Goal: Transaction & Acquisition: Purchase product/service

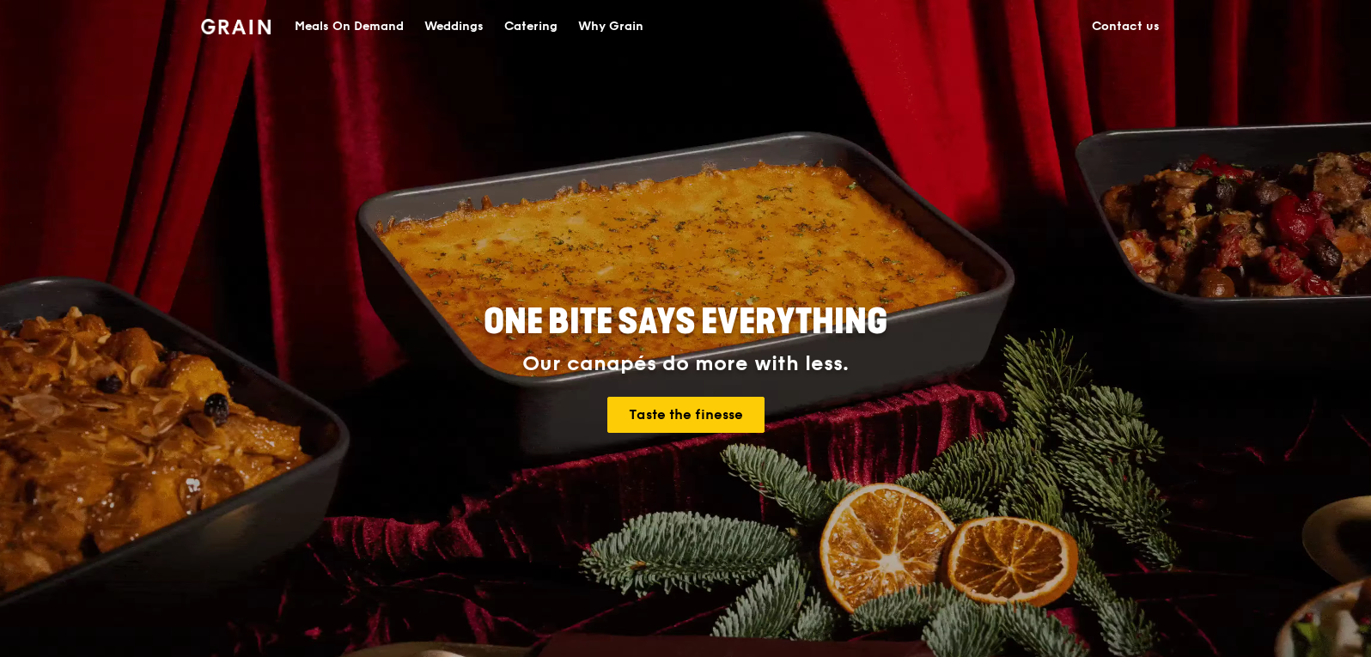
click at [537, 23] on div "Catering" at bounding box center [530, 27] width 53 height 52
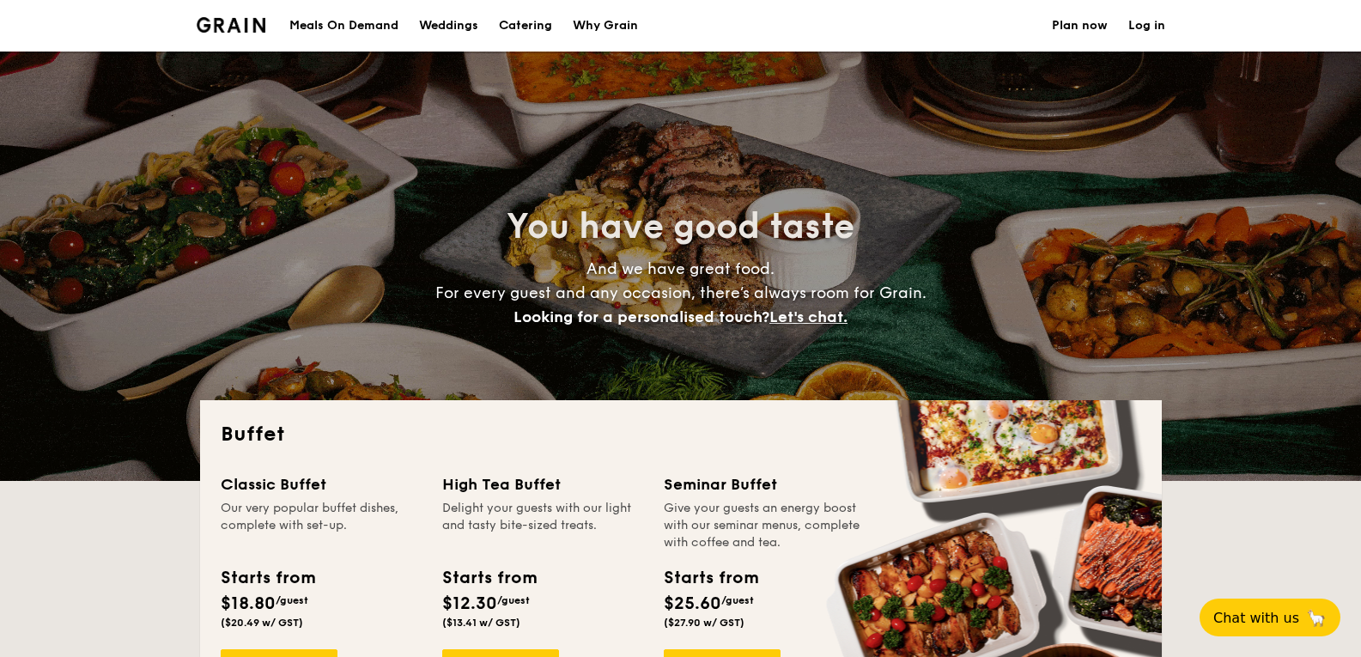
select select
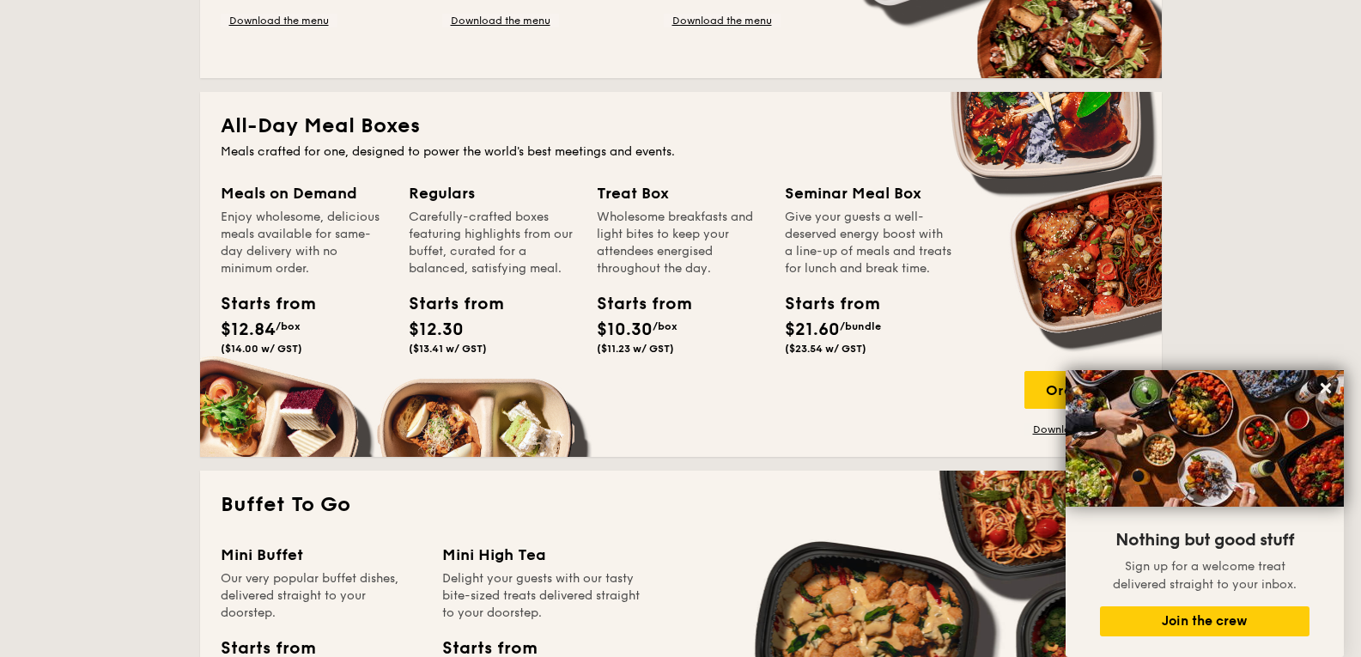
scroll to position [172, 0]
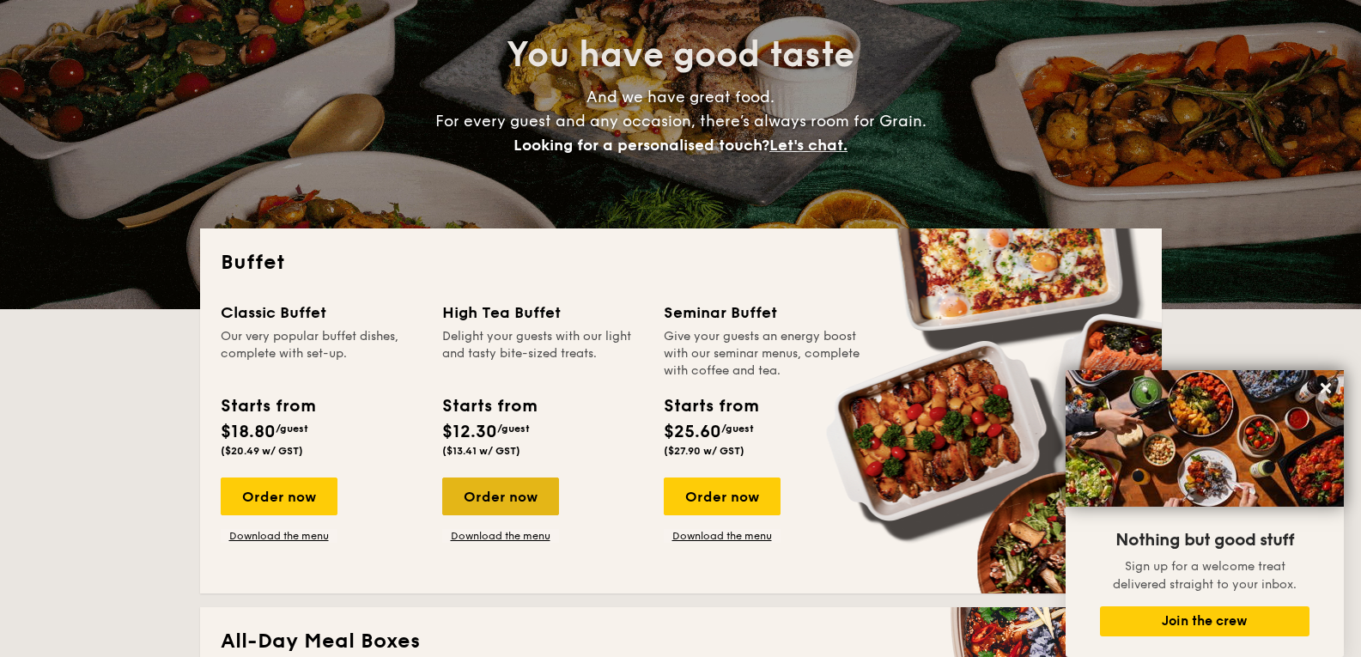
click at [489, 491] on div "Order now" at bounding box center [500, 496] width 117 height 38
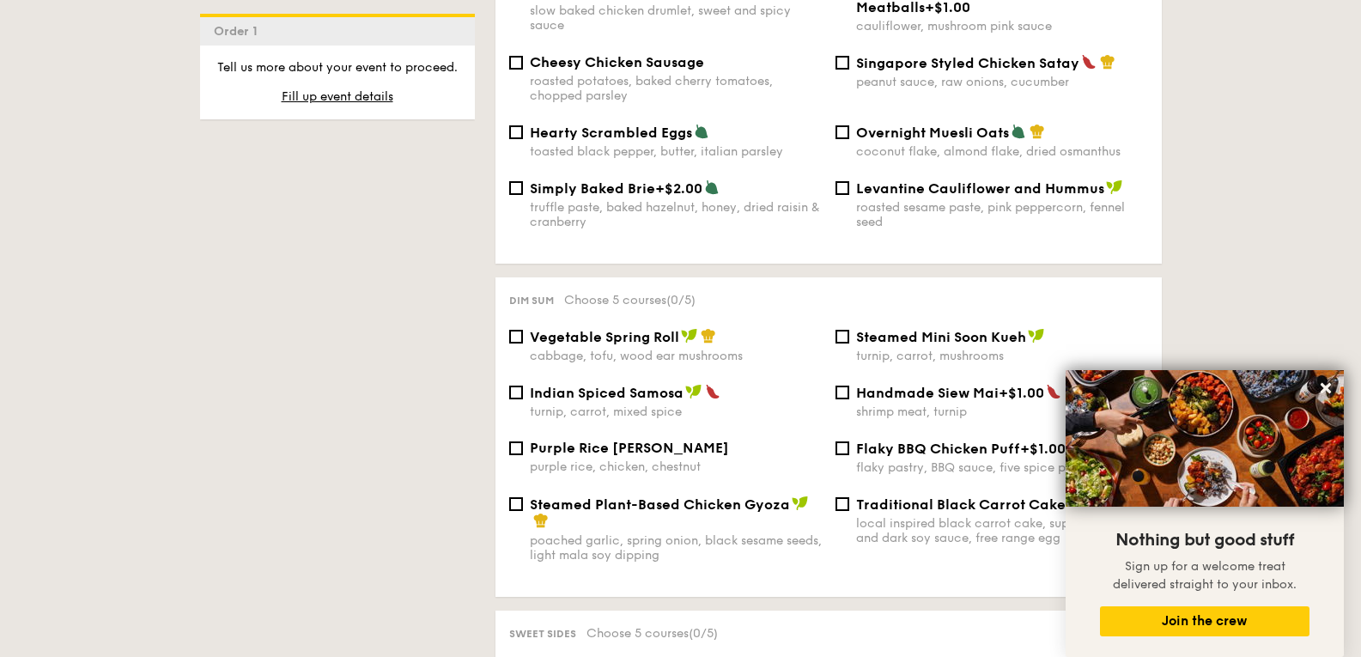
scroll to position [1460, 0]
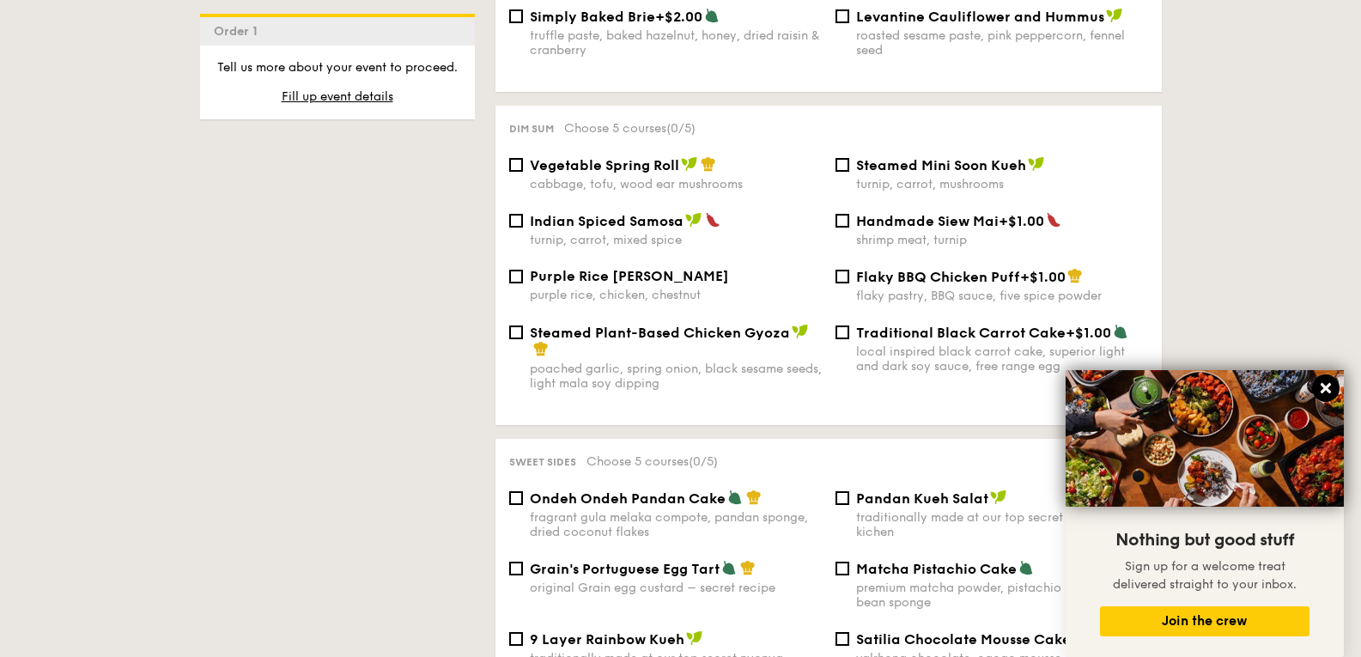
click at [1334, 388] on button at bounding box center [1325, 387] width 27 height 27
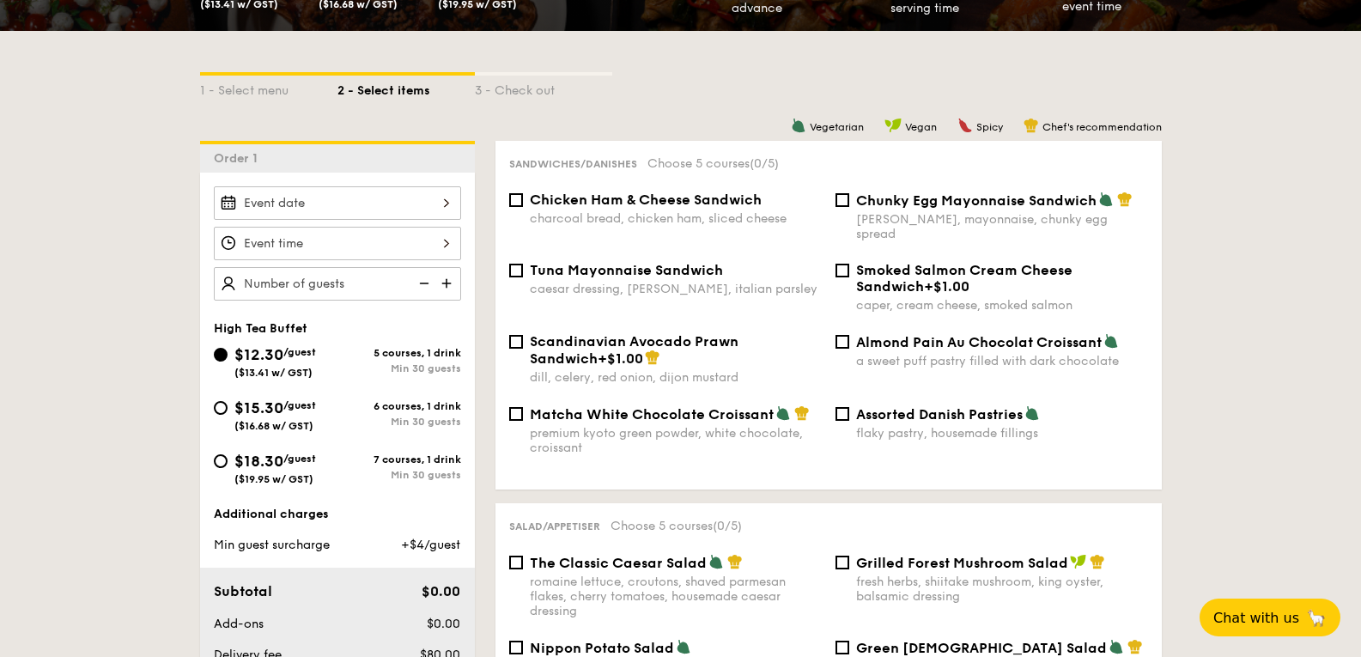
scroll to position [0, 0]
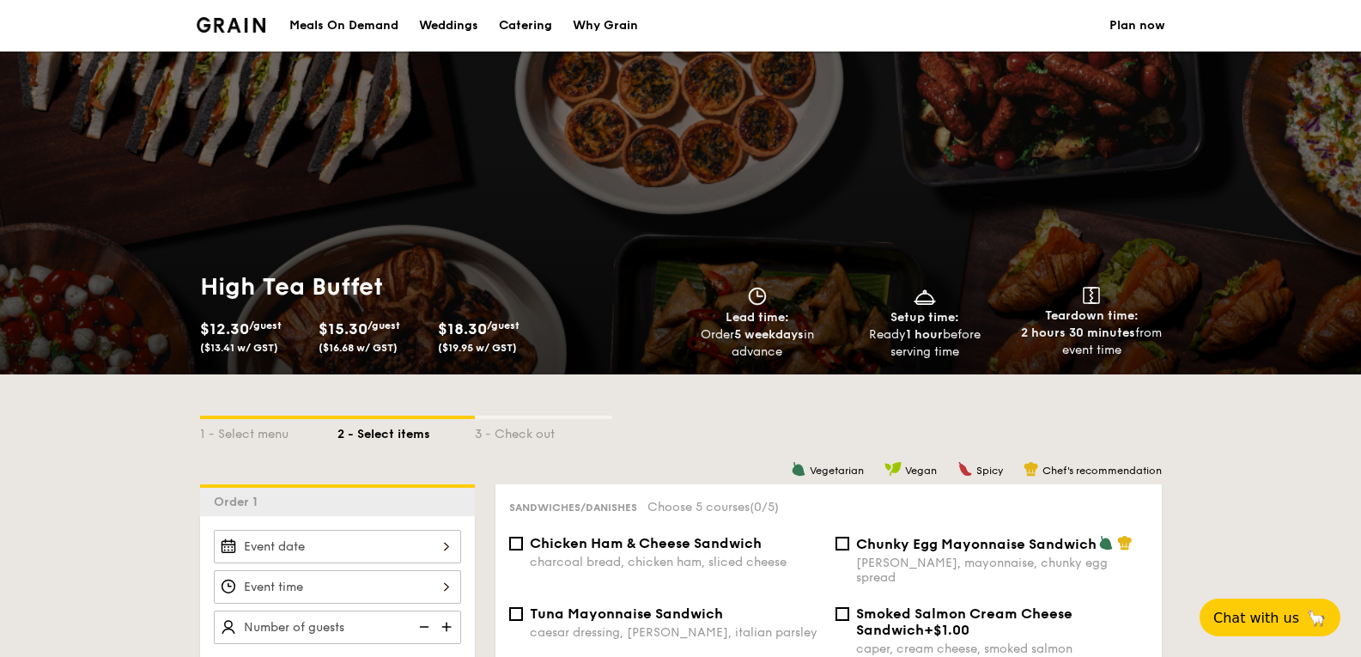
click at [314, 17] on div "Meals On Demand" at bounding box center [343, 26] width 109 height 52
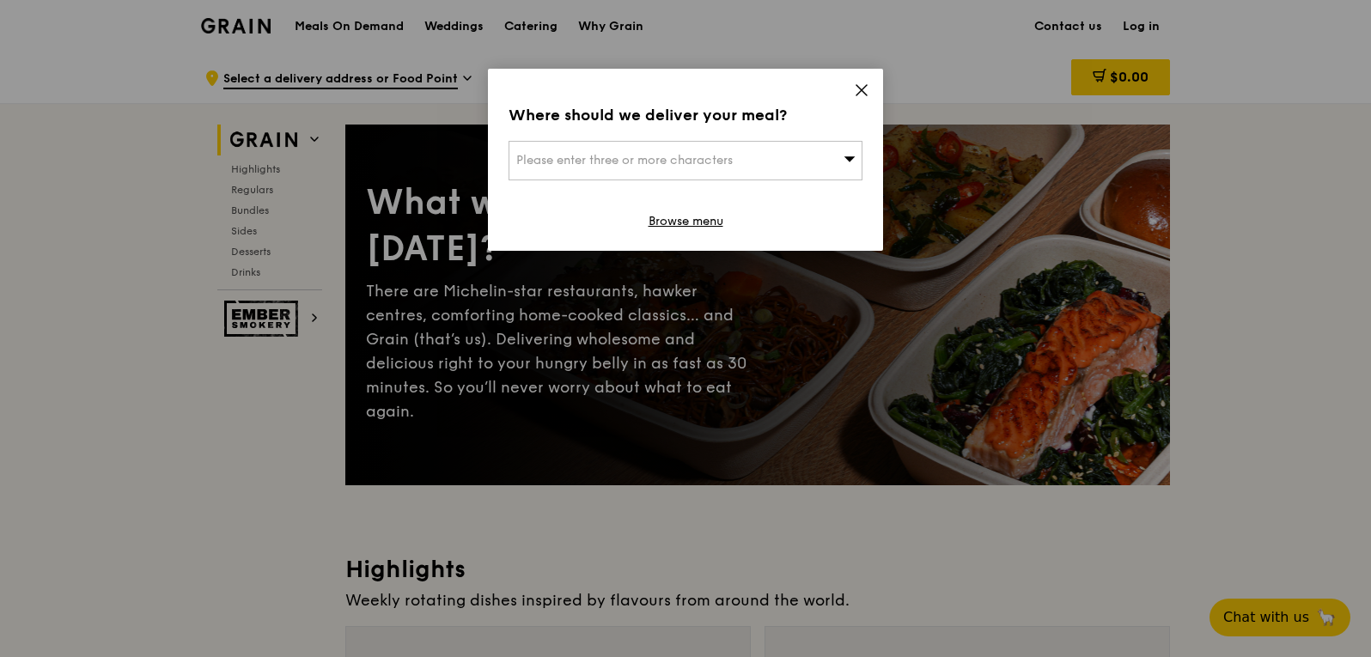
click at [854, 93] on icon at bounding box center [861, 89] width 15 height 15
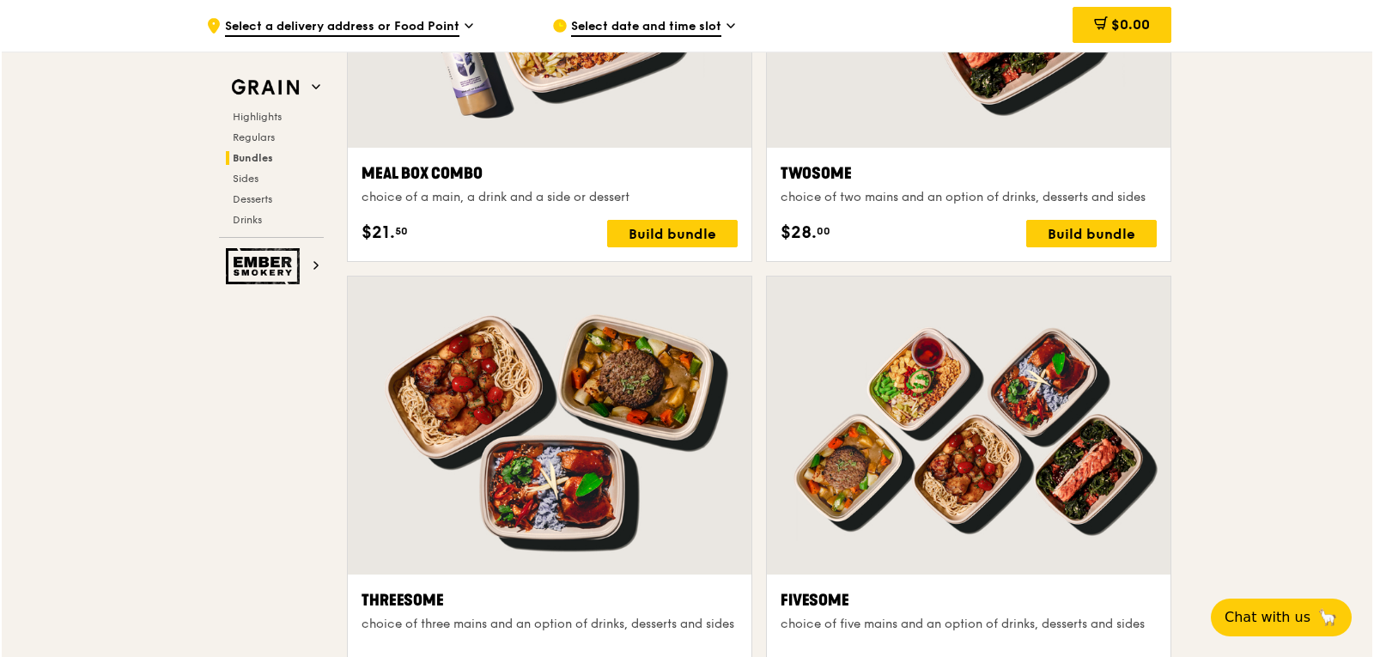
scroll to position [3177, 0]
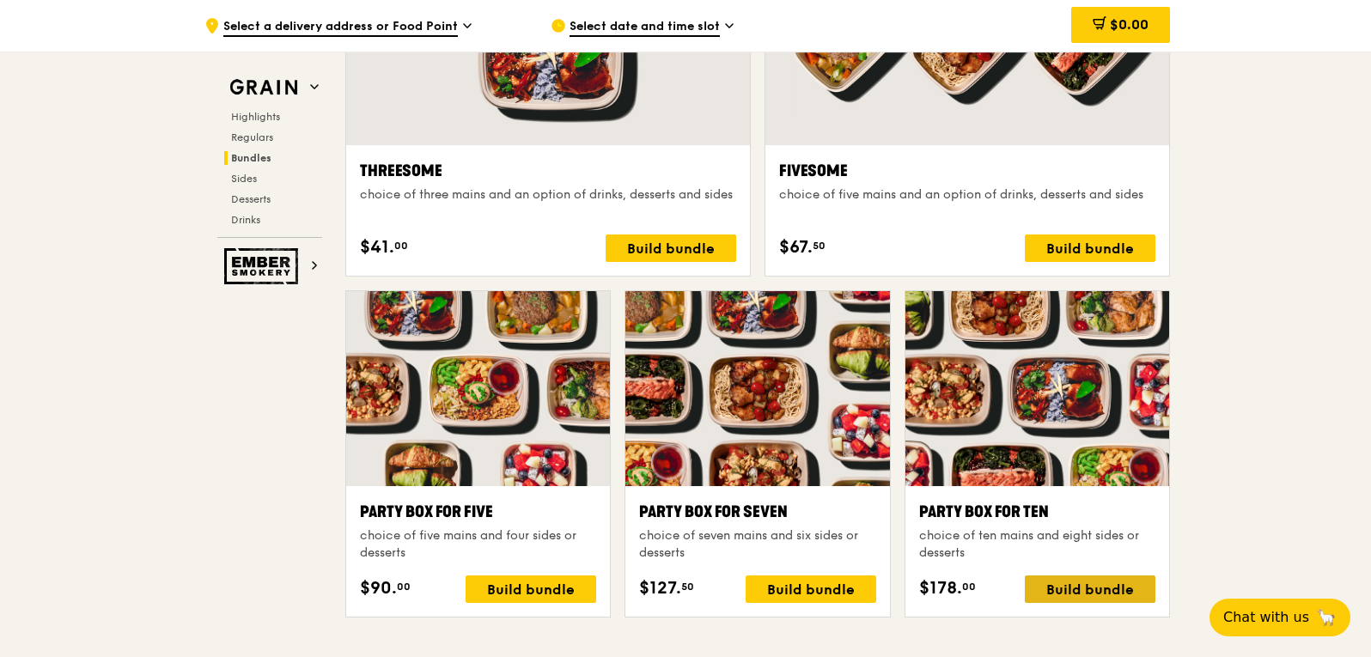
click at [1084, 584] on div "Build bundle" at bounding box center [1090, 588] width 131 height 27
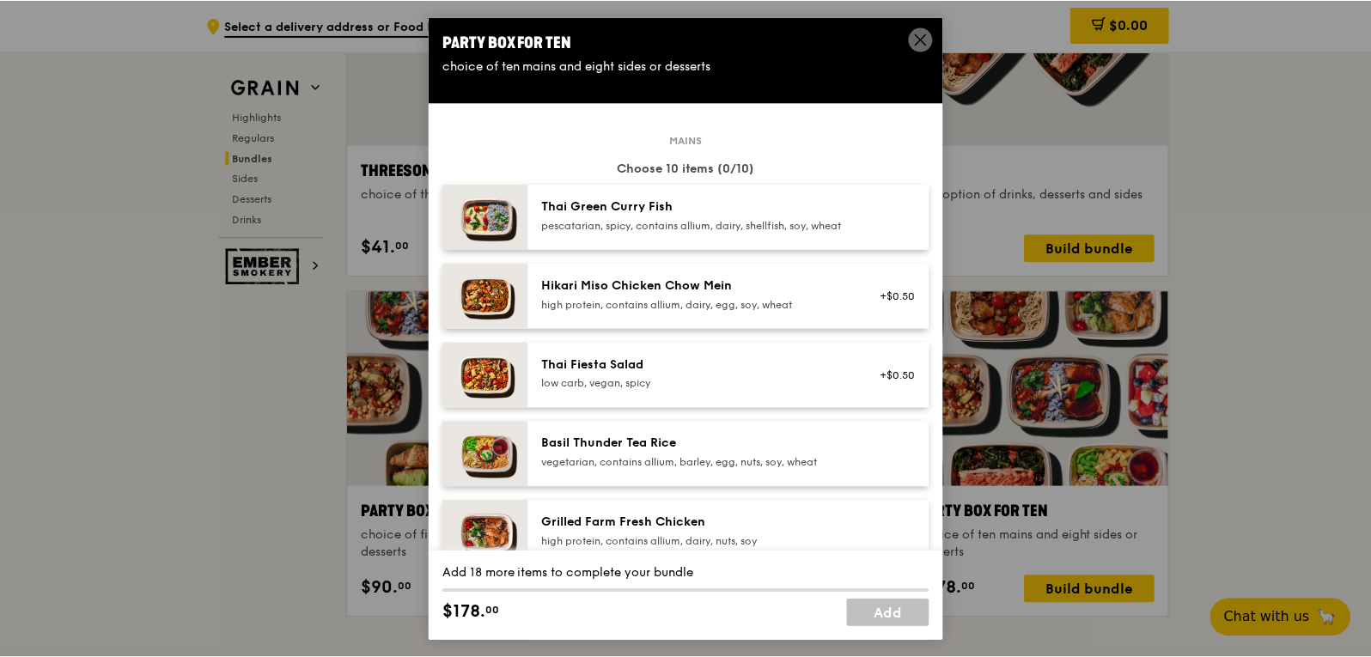
scroll to position [172, 0]
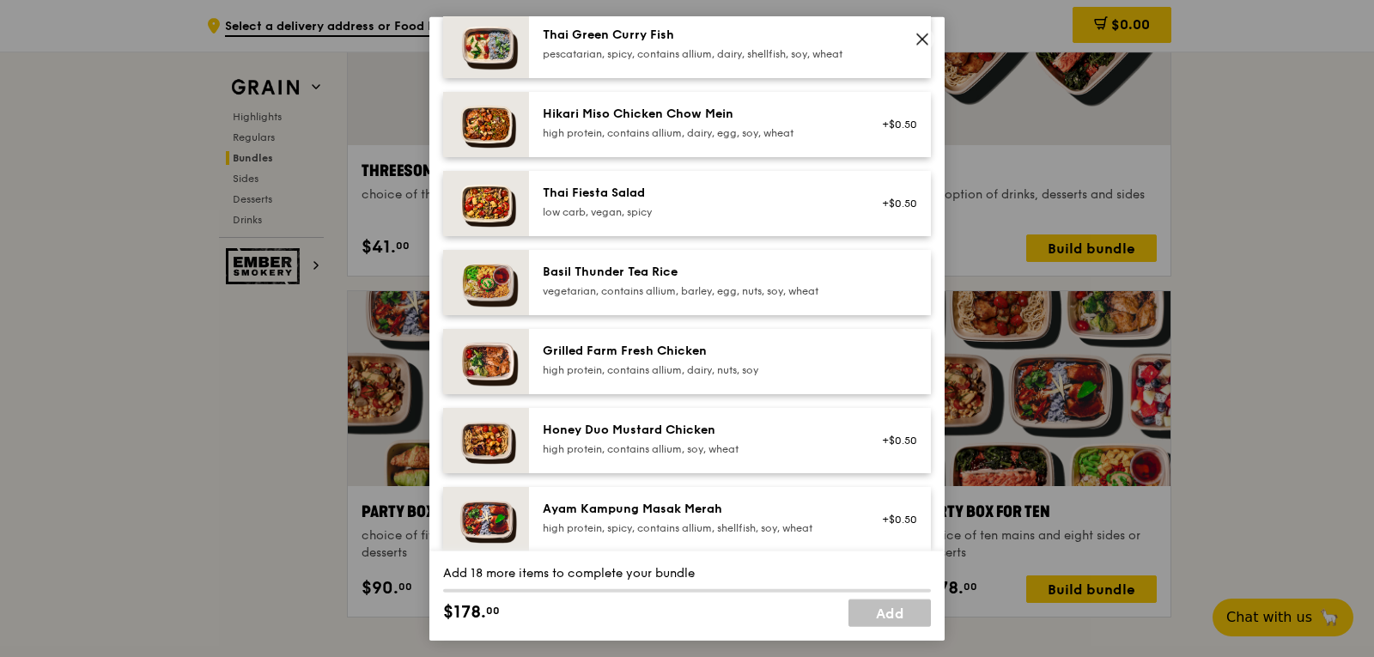
click at [701, 376] on div "high protein, contains allium, dairy, nuts, soy" at bounding box center [697, 369] width 308 height 14
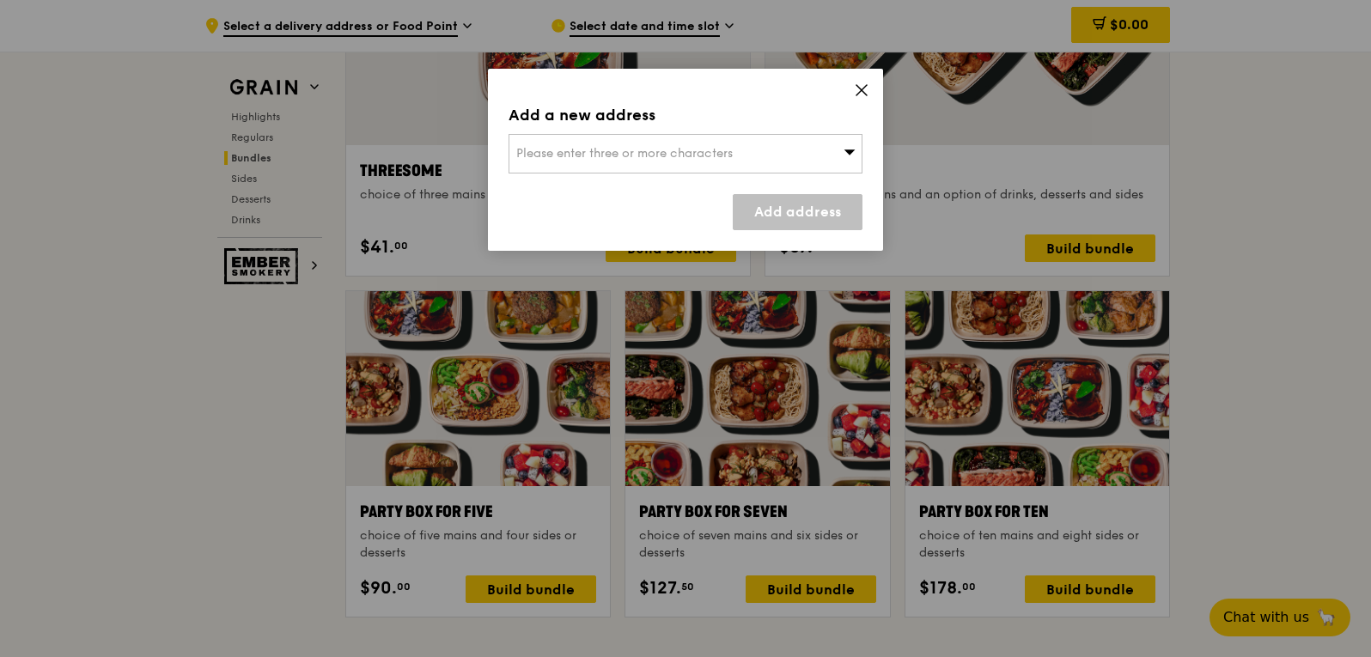
click at [843, 152] on icon at bounding box center [849, 151] width 12 height 13
click at [842, 154] on input "search" at bounding box center [685, 154] width 352 height 38
click at [727, 157] on input "search" at bounding box center [685, 154] width 352 height 38
type input "427072"
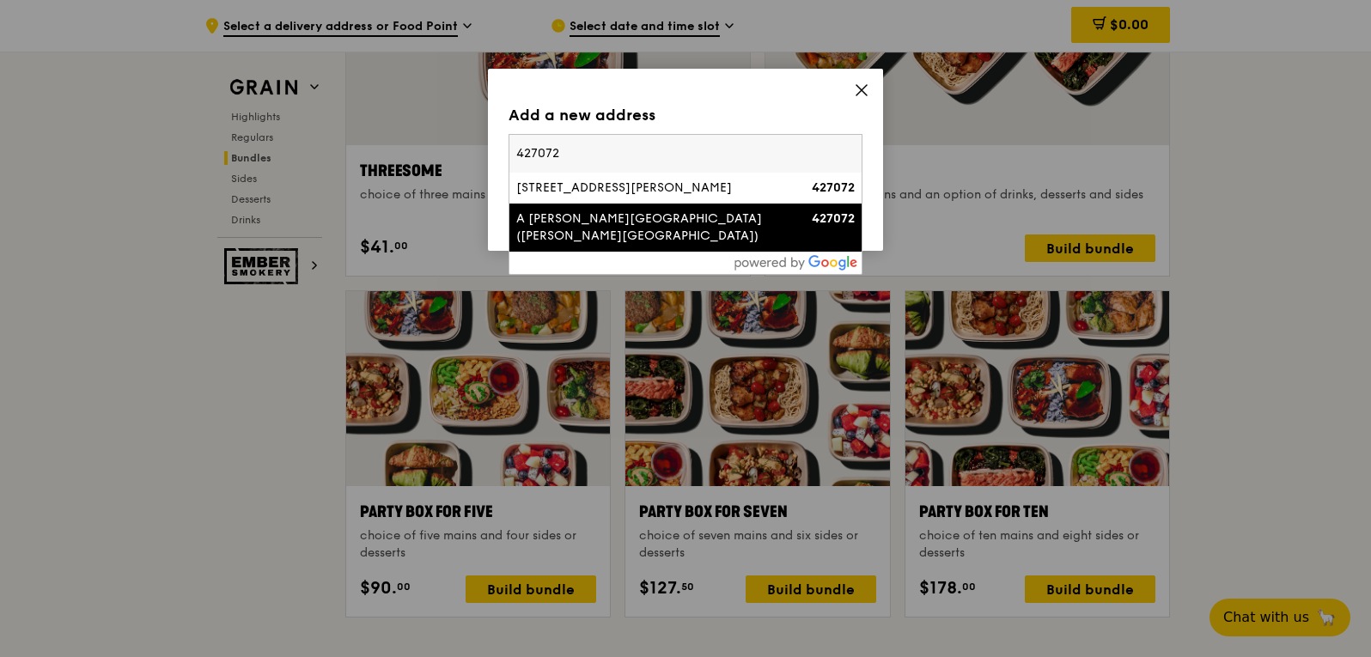
click at [667, 218] on div "A Koon Seng Road (Haig Girls' School)" at bounding box center [643, 227] width 254 height 34
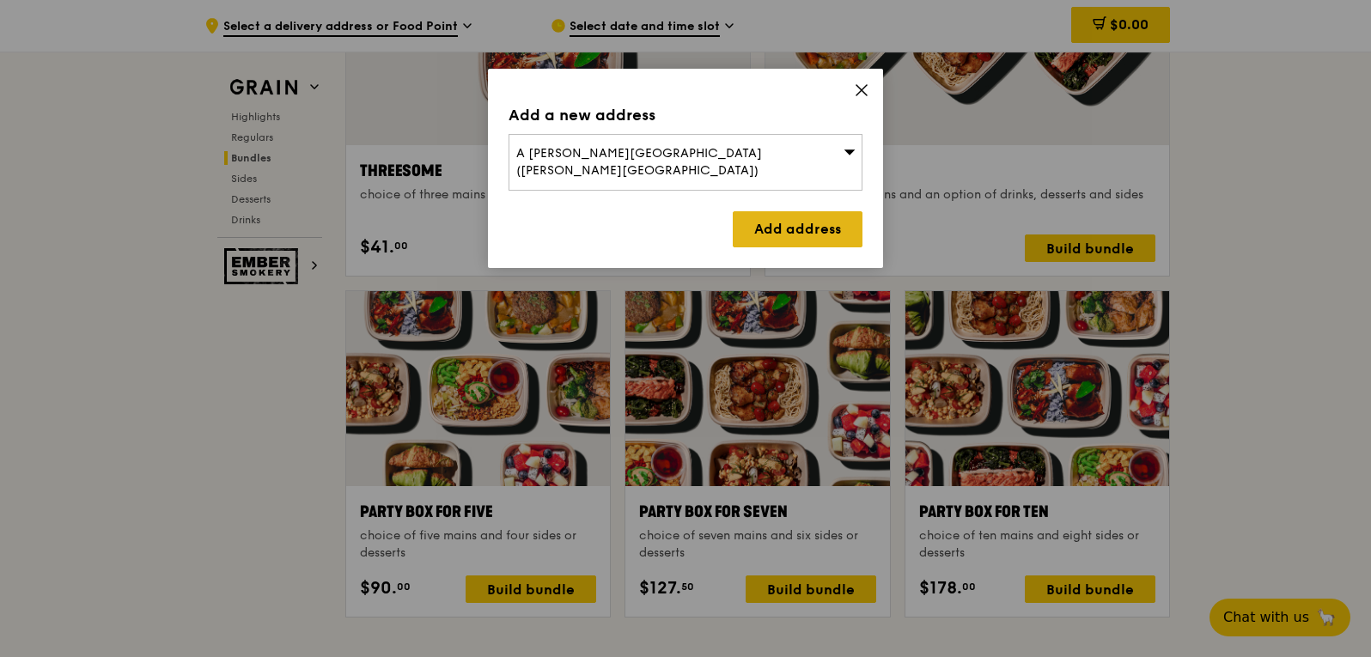
click at [757, 211] on link "Add address" at bounding box center [798, 229] width 130 height 36
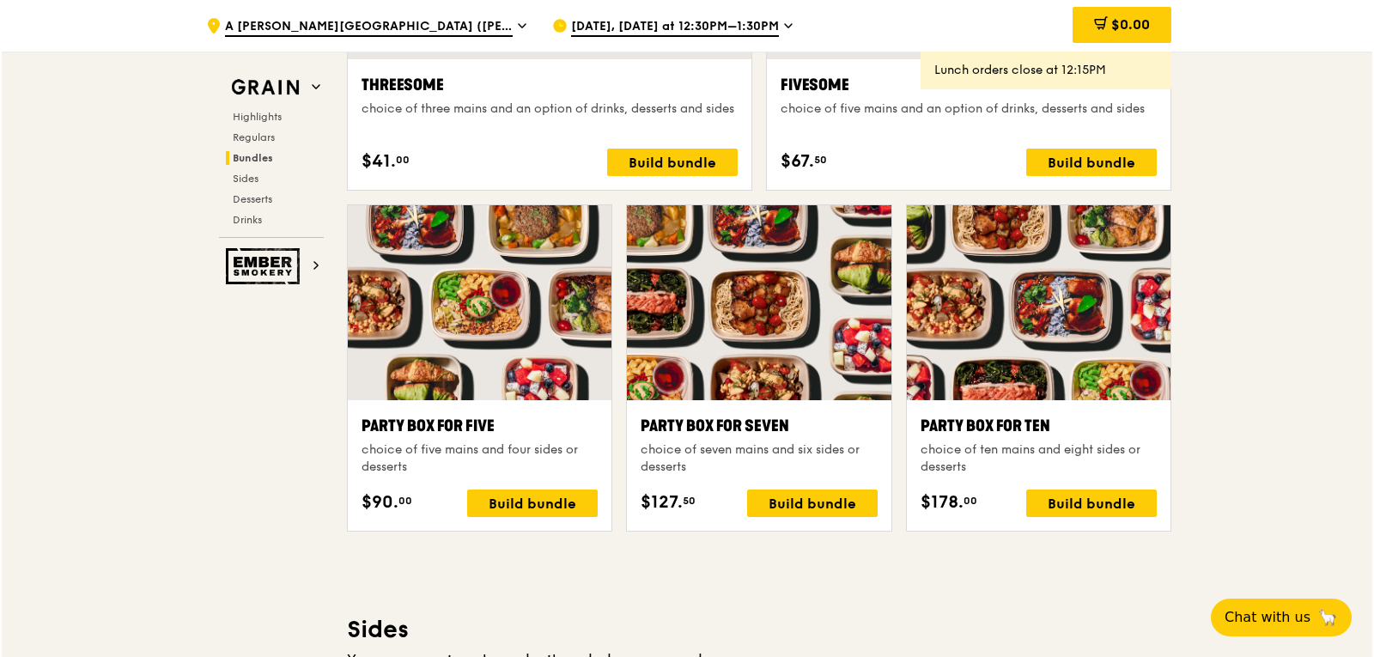
scroll to position [3349, 0]
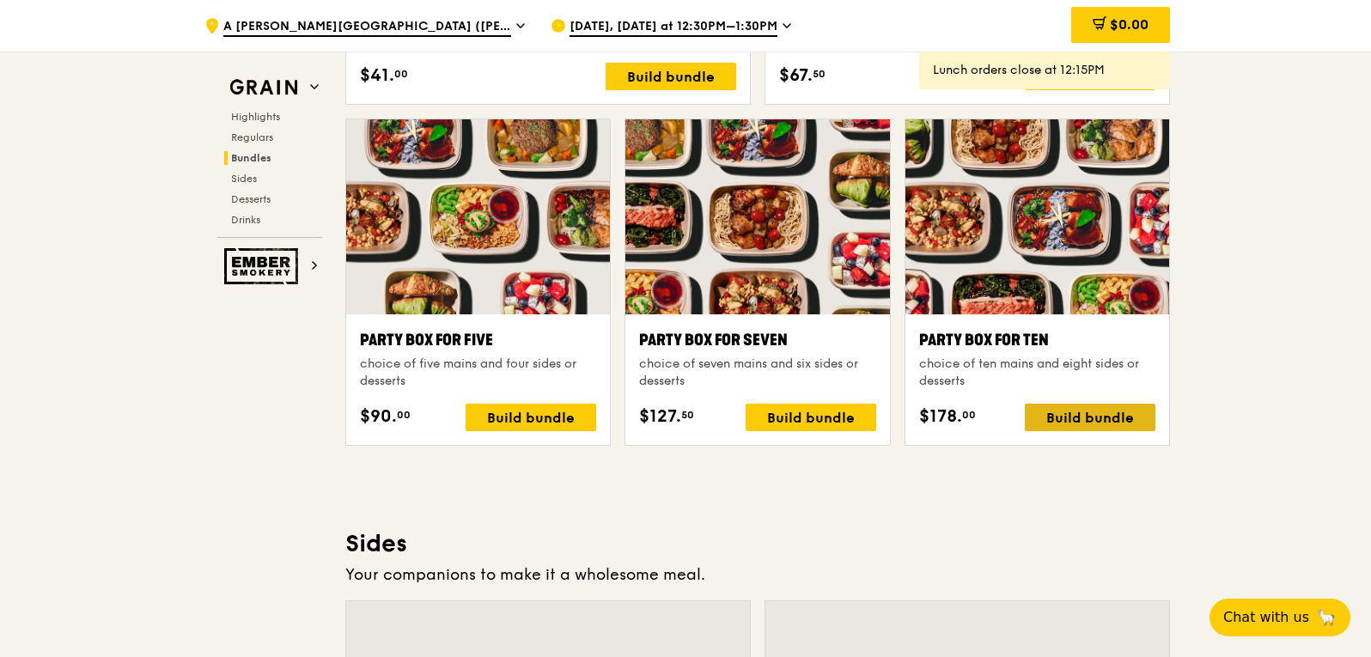
click at [1079, 416] on div "Build bundle" at bounding box center [1090, 417] width 131 height 27
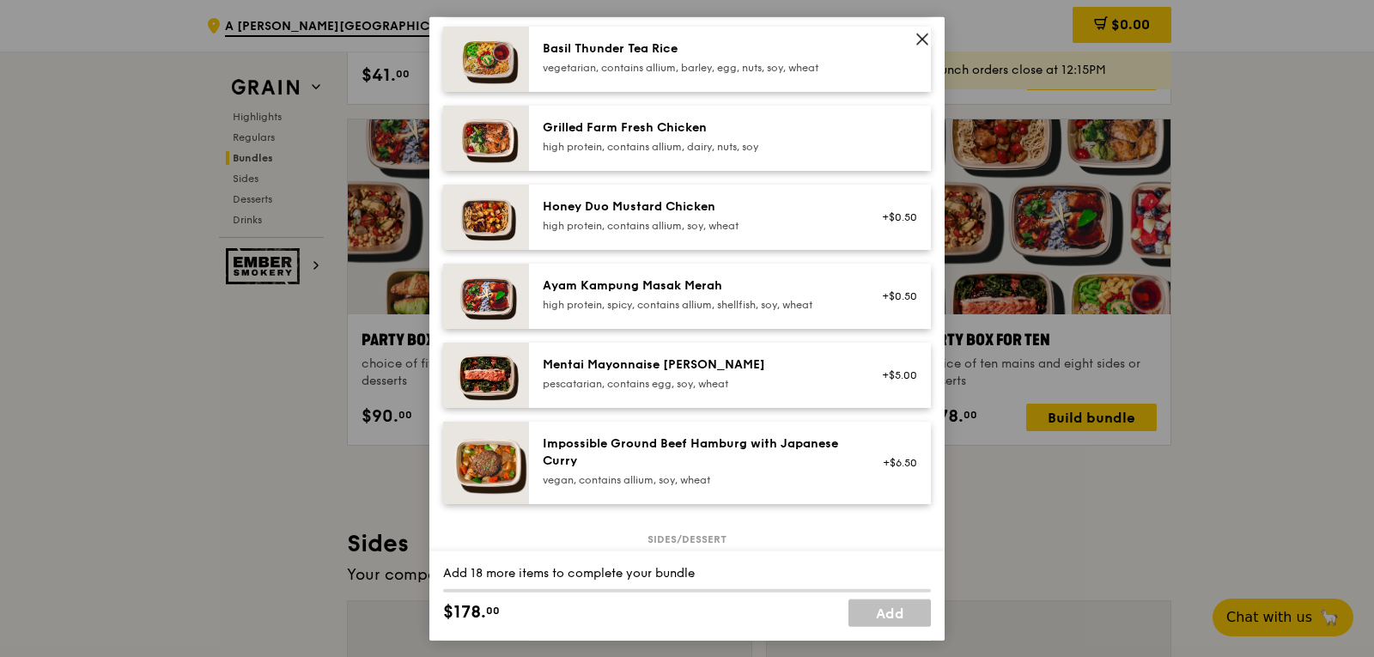
scroll to position [344, 0]
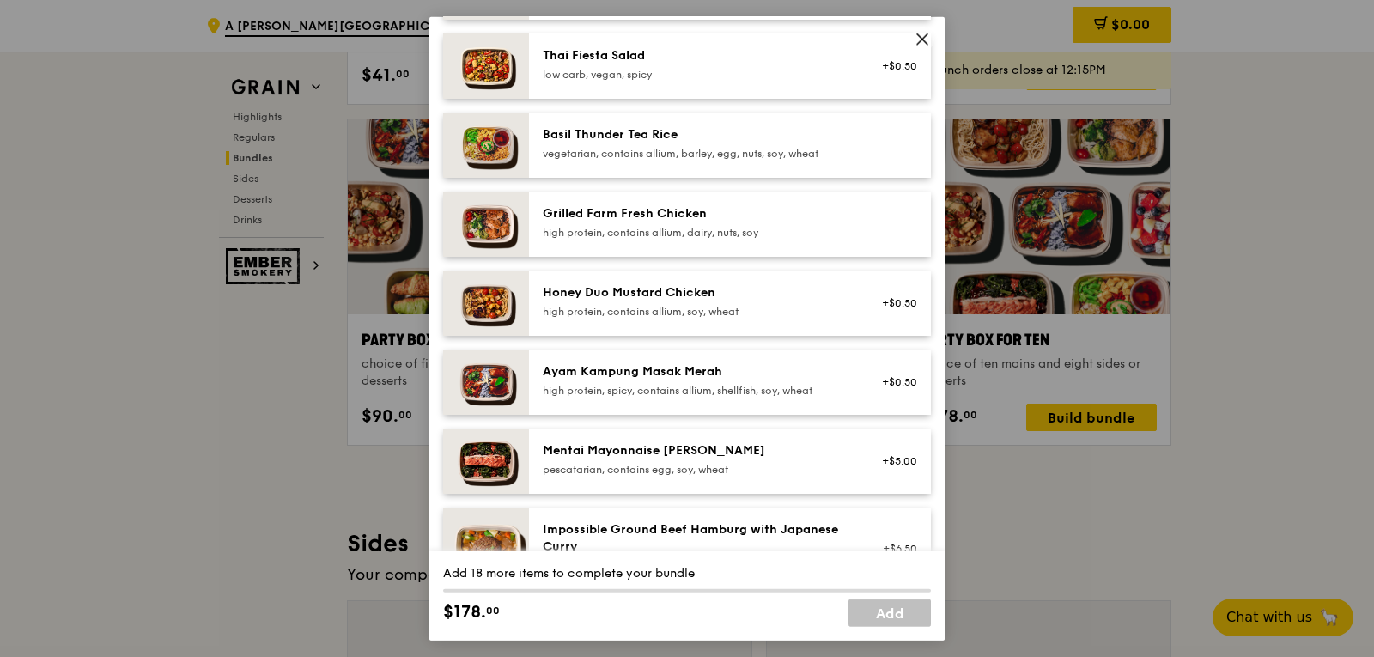
click at [749, 380] on div "Ayam Kampung Masak Merah" at bounding box center [697, 370] width 308 height 17
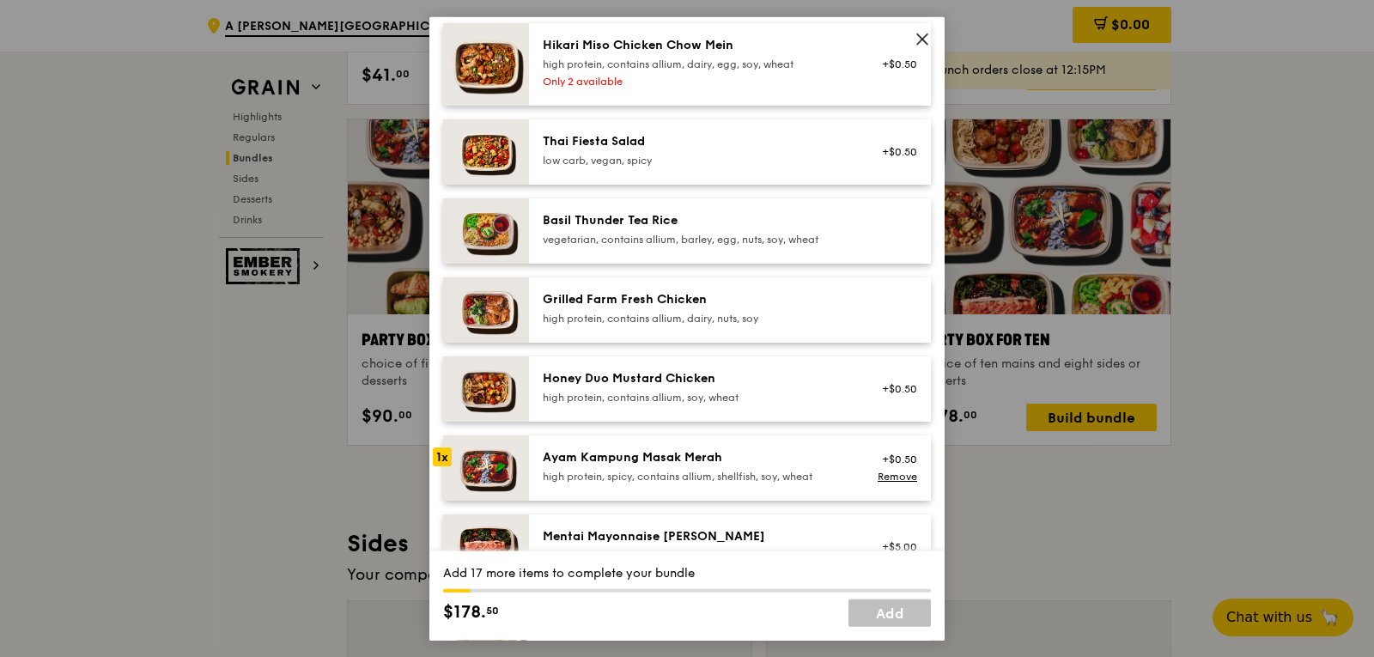
click at [665, 465] on div "Ayam Kampung Masak Merah" at bounding box center [697, 456] width 308 height 17
click at [683, 307] on div "Grilled Farm Fresh Chicken" at bounding box center [697, 298] width 308 height 17
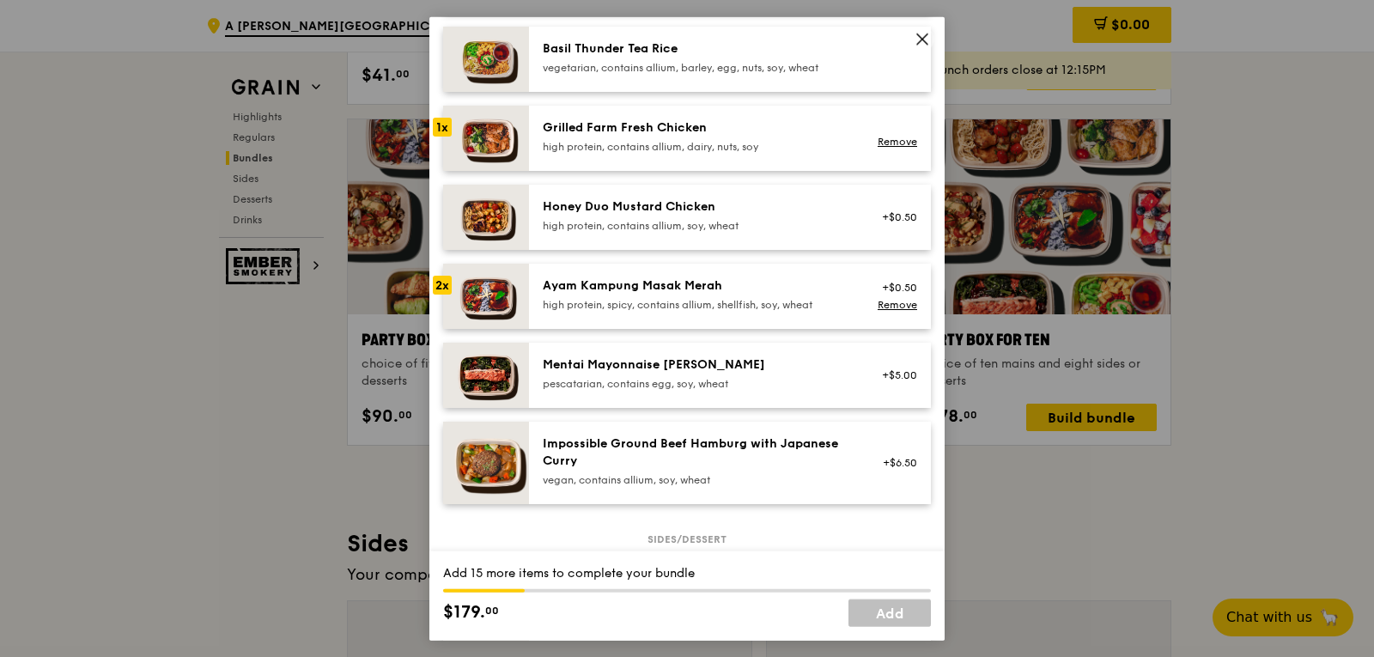
click at [697, 373] on div "Mentai Mayonnaise Aburi Salmon" at bounding box center [697, 364] width 308 height 17
click at [687, 311] on div "high protein, spicy, contains allium, shellfish, soy, wheat" at bounding box center [697, 304] width 308 height 14
click at [682, 311] on div "high protein, spicy, contains allium, shellfish, soy, wheat" at bounding box center [697, 304] width 308 height 14
click at [660, 373] on div "Mentai Mayonnaise Aburi Salmon" at bounding box center [697, 364] width 308 height 17
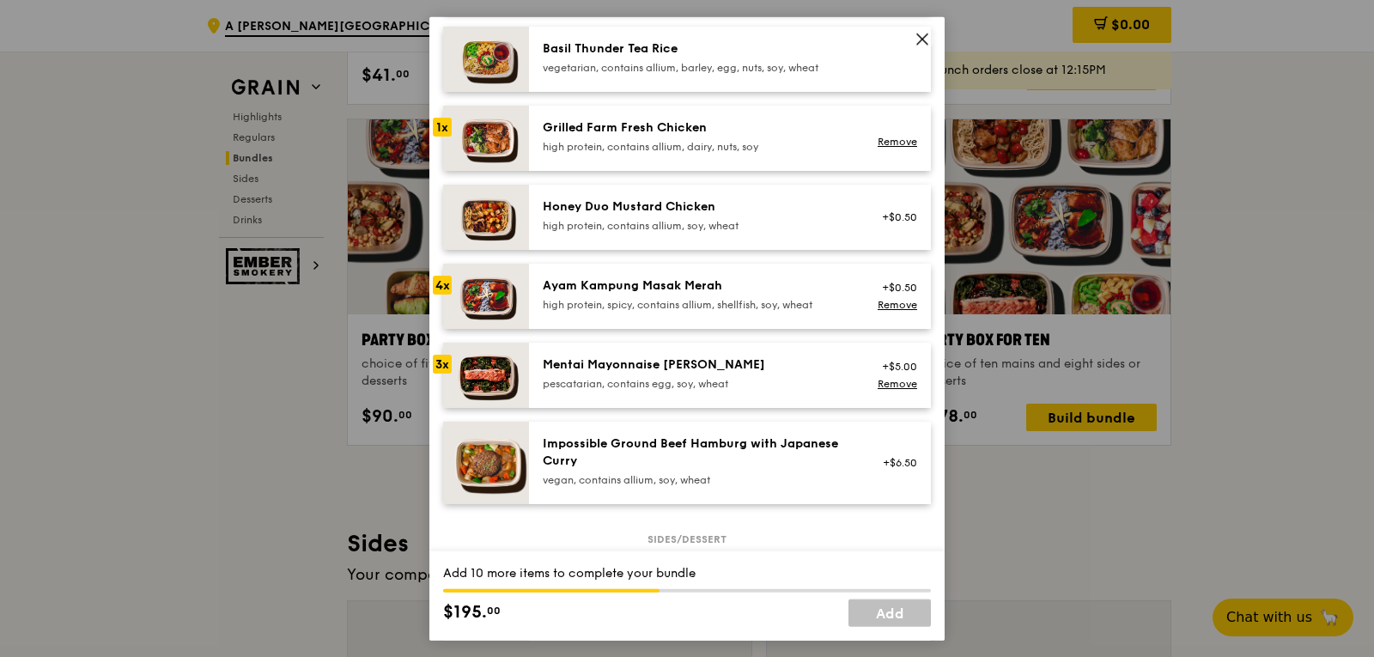
click at [660, 373] on div "Mentai Mayonnaise Aburi Salmon" at bounding box center [697, 364] width 308 height 17
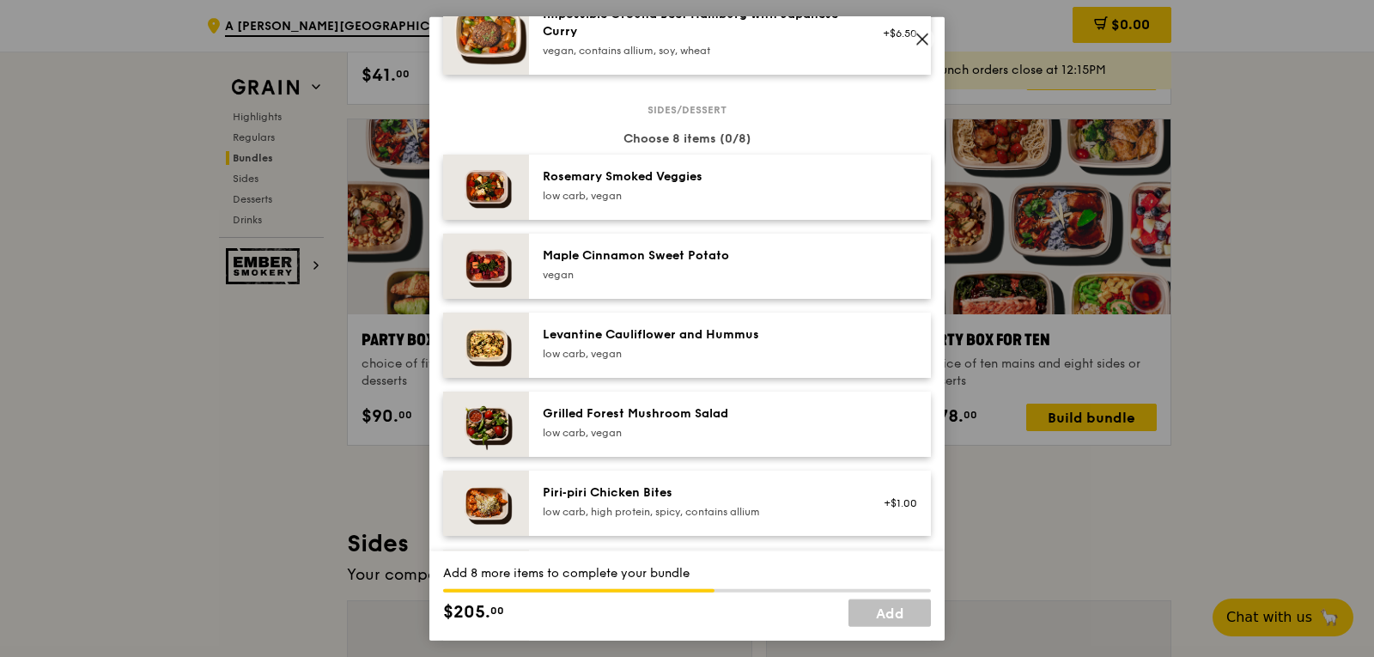
click at [594, 202] on div "low carb, vegan" at bounding box center [697, 195] width 308 height 14
click at [595, 202] on div "low carb, vegan" at bounding box center [697, 195] width 308 height 14
drag, startPoint x: 595, startPoint y: 213, endPoint x: 602, endPoint y: 222, distance: 11.7
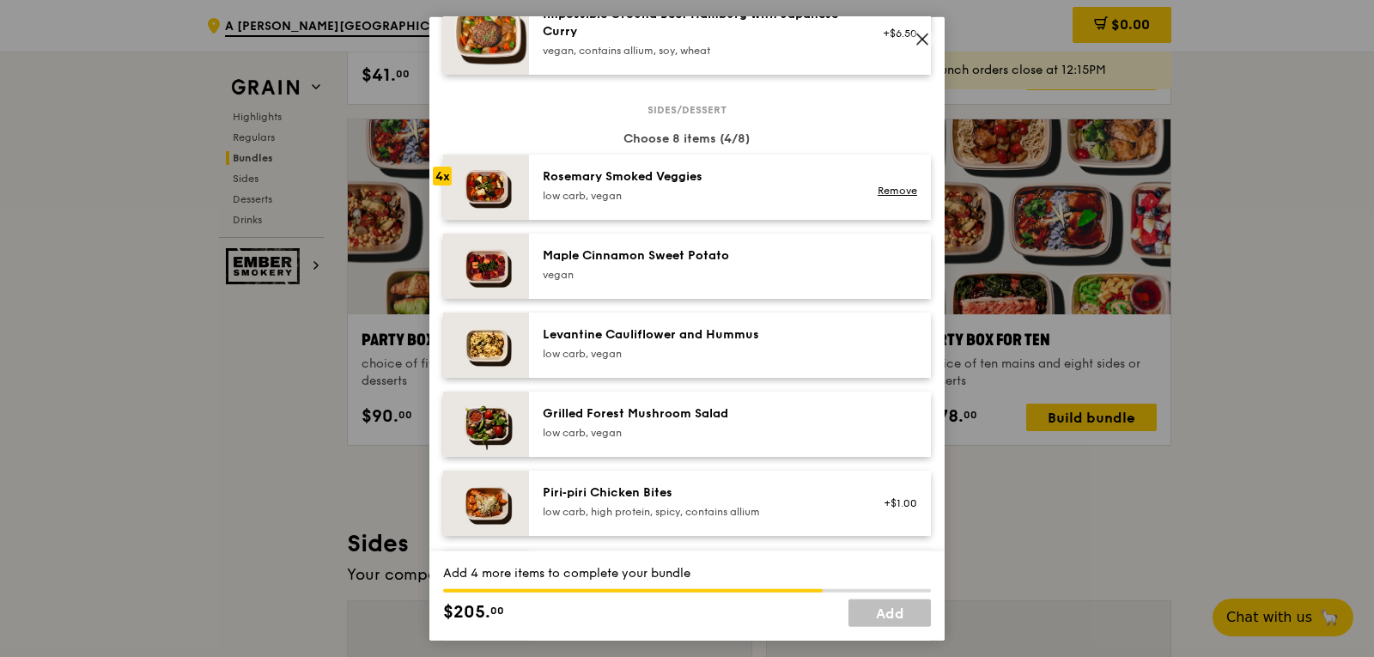
click at [602, 219] on div "Rosemary Smoked Veggies low carb, vegan Remove" at bounding box center [730, 186] width 402 height 65
click at [606, 202] on div "low carb, vegan" at bounding box center [697, 195] width 308 height 14
click at [625, 202] on div "low carb, vegan" at bounding box center [697, 195] width 308 height 14
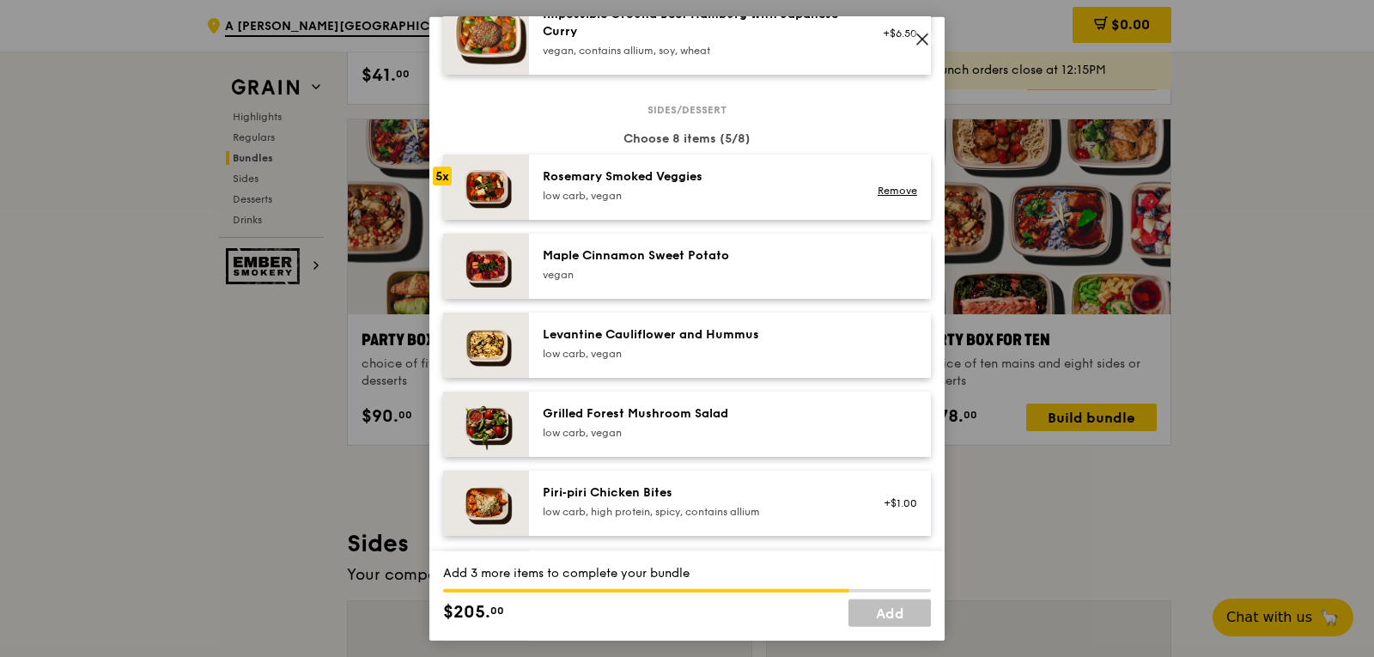
scroll to position [1202, 0]
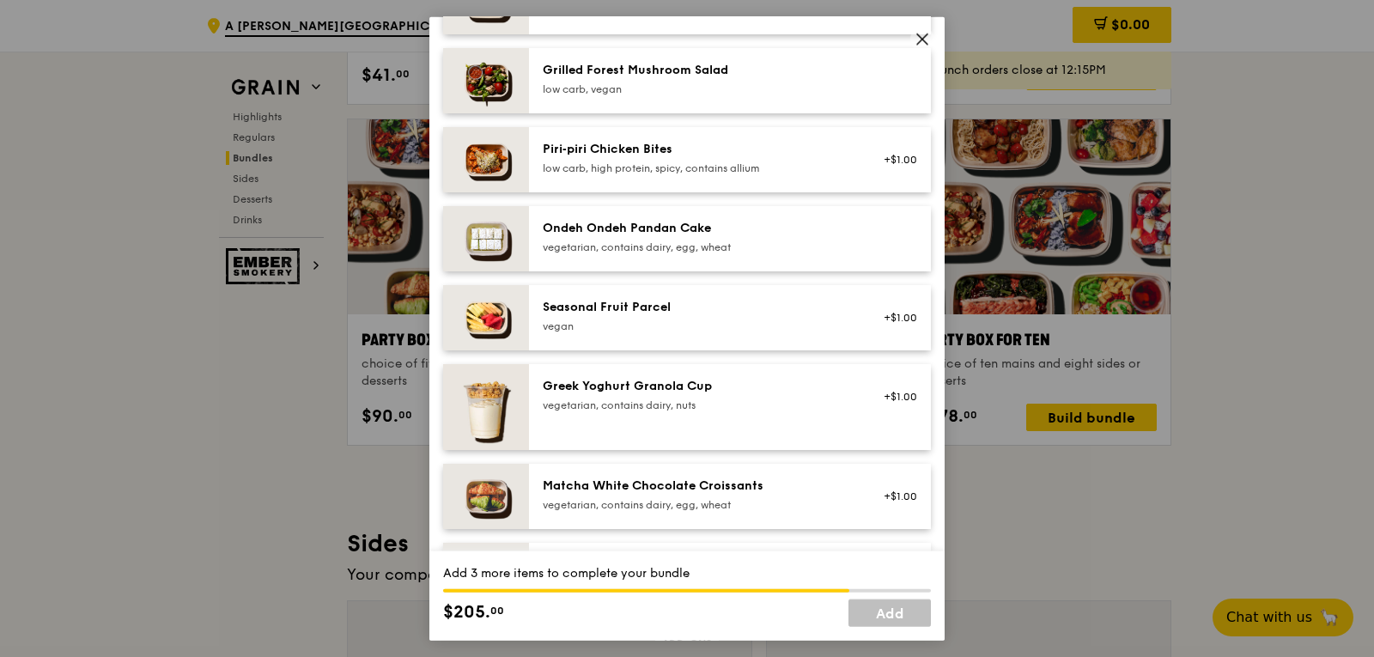
click at [661, 236] on div "Ondeh Ondeh Pandan Cake" at bounding box center [697, 227] width 308 height 17
click at [659, 370] on div "Sides/dessert Choose 8 items (7/8) 5x Rosemary Smoked Veggies low carb, vegan R…" at bounding box center [687, 203] width 488 height 877
click at [683, 308] on div "Seasonal Fruit Parcel vegan +$1.00" at bounding box center [730, 316] width 402 height 65
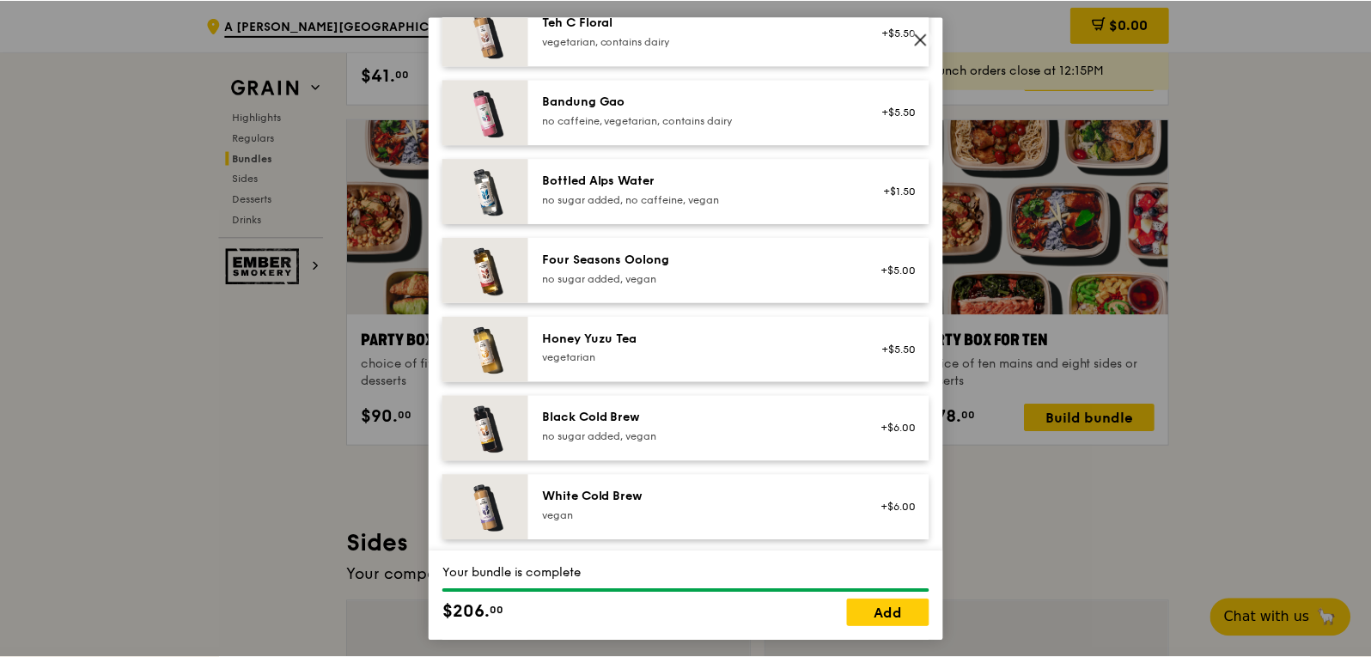
scroll to position [2063, 0]
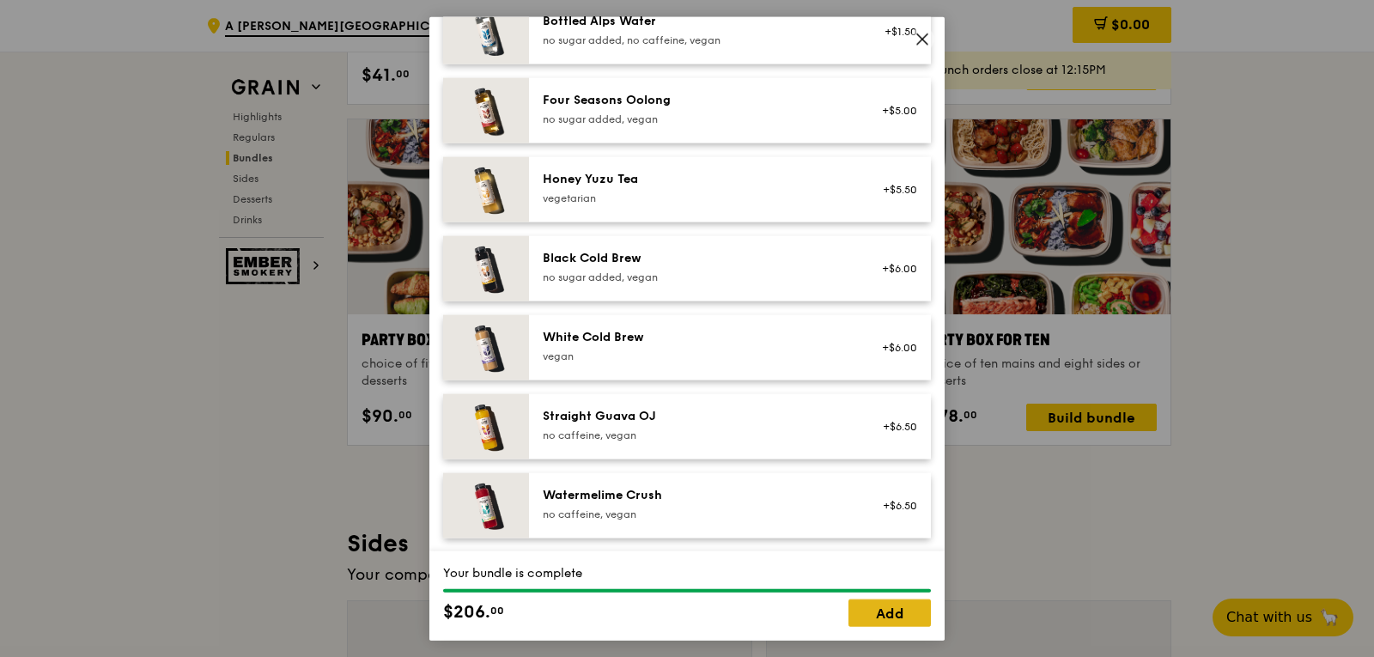
click at [892, 613] on link "Add" at bounding box center [889, 612] width 82 height 27
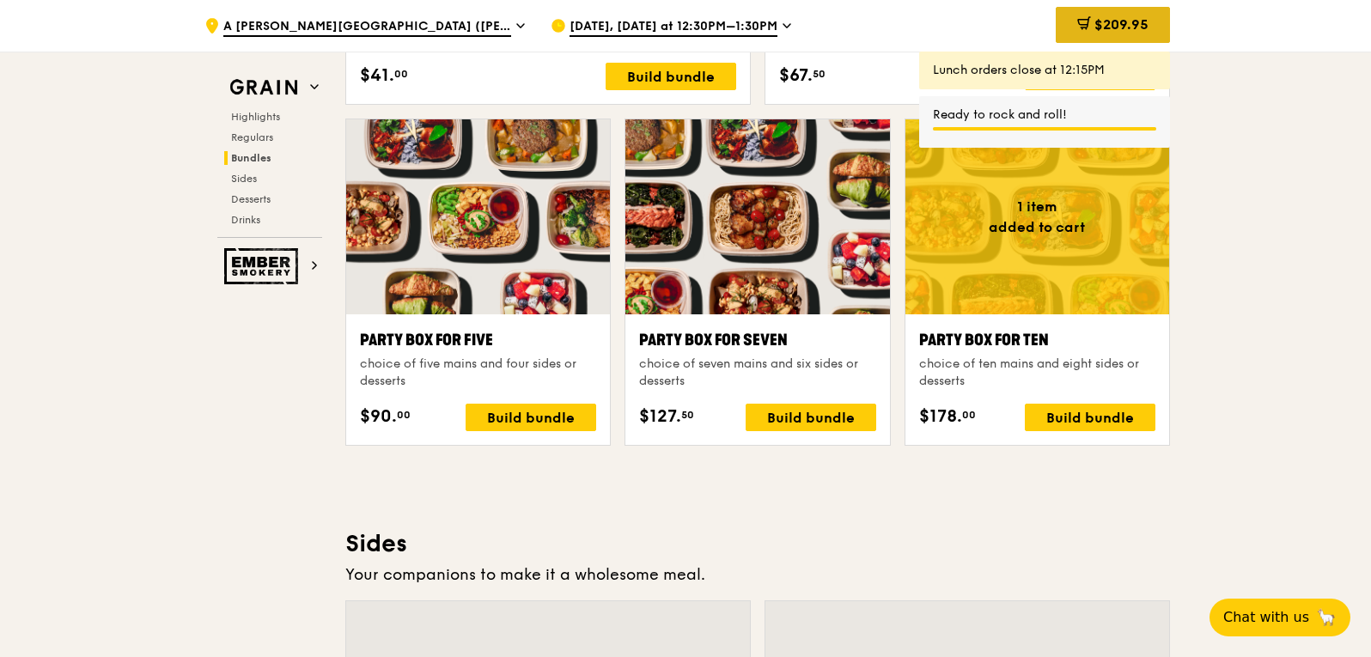
click at [1084, 17] on icon at bounding box center [1084, 23] width 14 height 14
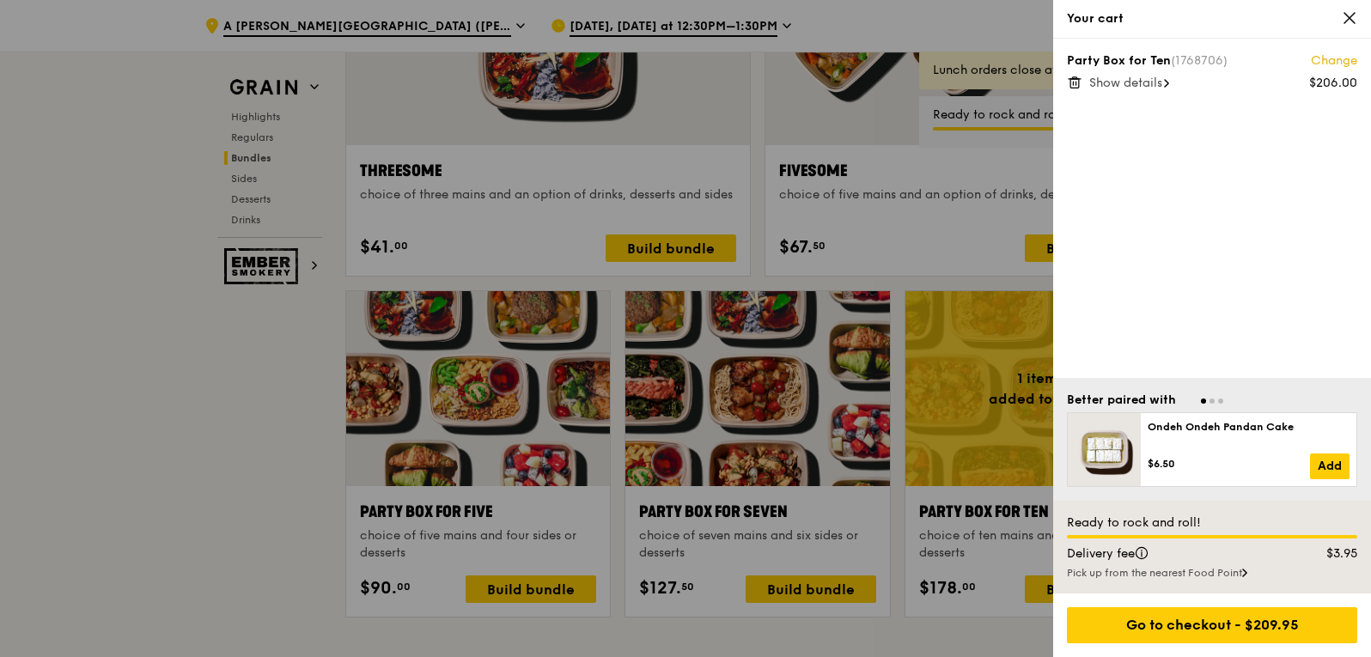
scroll to position [3349, 0]
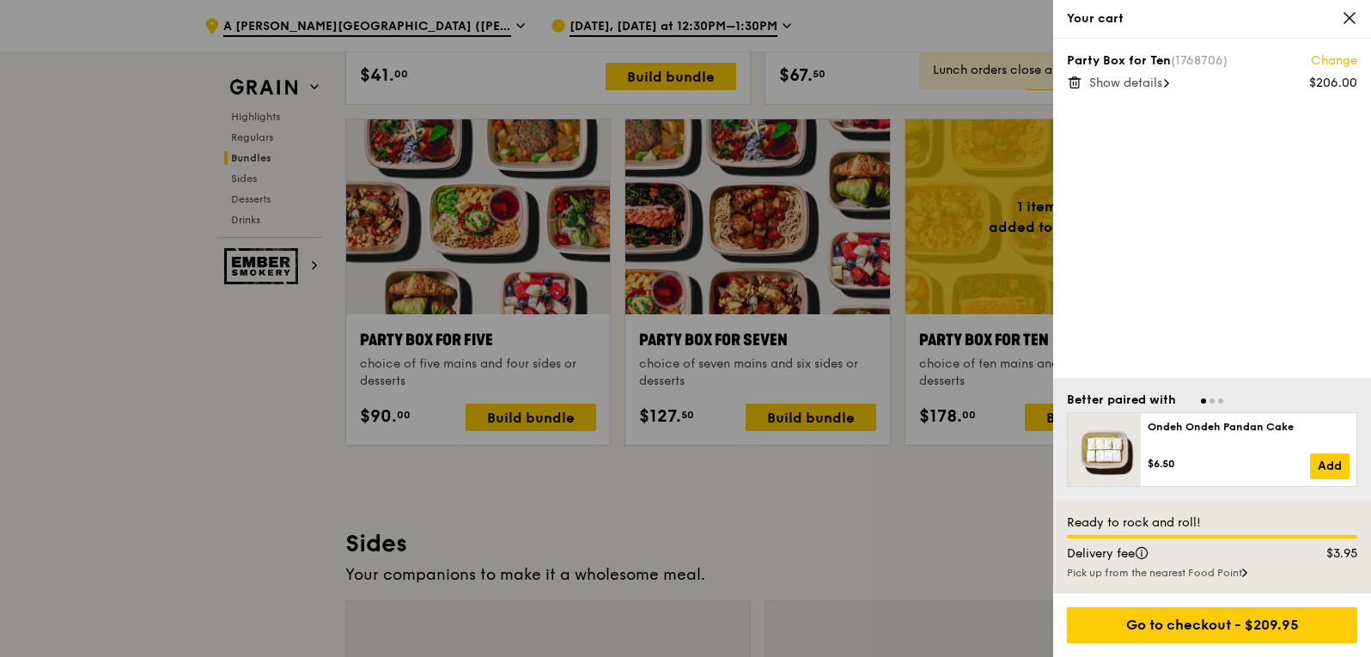
drag, startPoint x: 1358, startPoint y: 3, endPoint x: 1341, endPoint y: 13, distance: 19.6
click at [1356, 3] on div "Your cart" at bounding box center [1212, 19] width 318 height 39
click at [1338, 15] on div "Your cart" at bounding box center [1212, 18] width 290 height 17
click at [1348, 14] on icon at bounding box center [1348, 17] width 15 height 15
